Goal: Check status

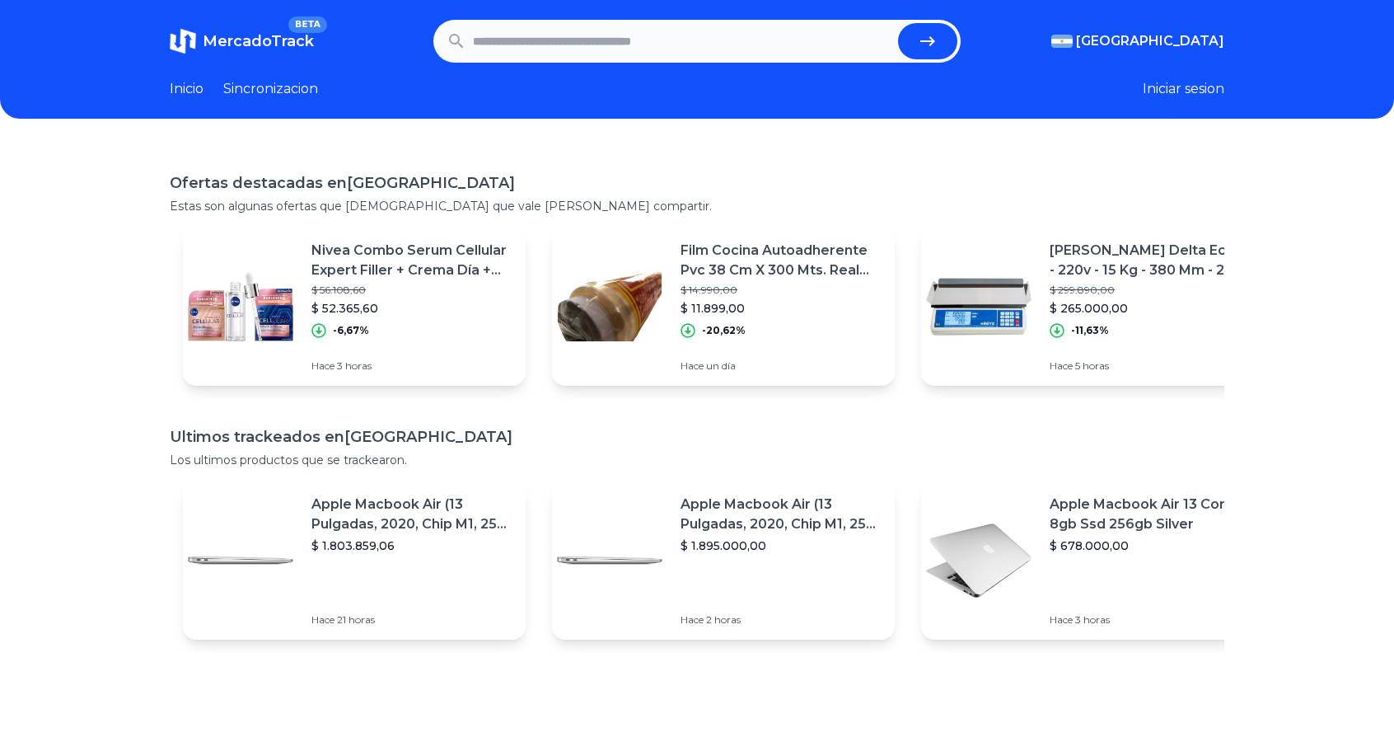
paste input "**********"
click at [577, 42] on input "**********" at bounding box center [682, 41] width 419 height 36
click at [919, 33] on button "submit" at bounding box center [927, 41] width 59 height 36
type input "**********"
